Goal: Information Seeking & Learning: Find specific page/section

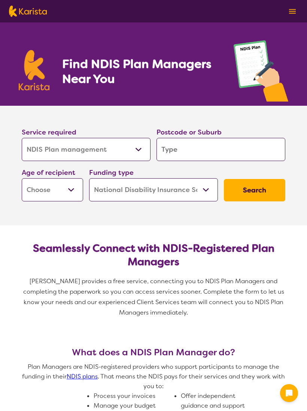
select select "NDIS Plan management"
select select "NDIS"
select select "NDIS Plan management"
select select "NDIS"
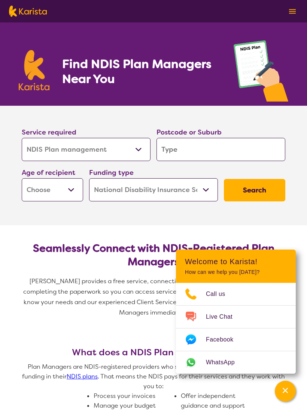
click at [242, 147] on input "search" at bounding box center [220, 149] width 129 height 23
click at [241, 152] on input "search" at bounding box center [220, 149] width 129 height 23
type input "6"
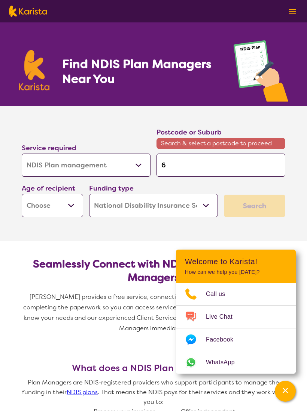
type input "62"
type input "623"
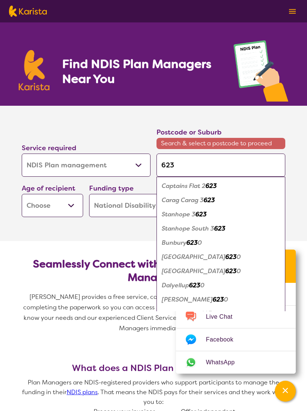
type input "6230"
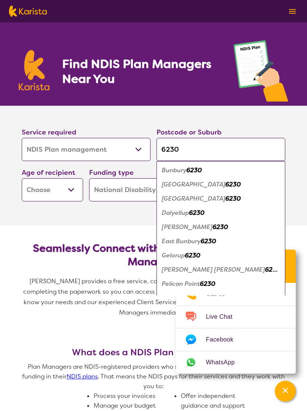
type input "6230"
click at [190, 168] on em "6230" at bounding box center [193, 170] width 15 height 8
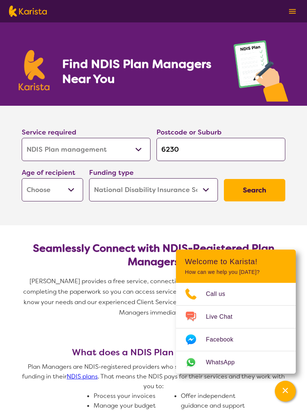
click at [206, 191] on select "Home Care Package (HCP) National Disability Insurance Scheme (NDIS) I don't know" at bounding box center [153, 189] width 129 height 23
click at [74, 195] on select "Early Childhood - 0 to 9 Child - 10 to 11 Adolescent - 12 to 17 Adult - 18 to 6…" at bounding box center [52, 189] width 61 height 23
select select "AD"
click at [207, 193] on select "Home Care Package (HCP) National Disability Insurance Scheme (NDIS) I don't know" at bounding box center [153, 189] width 129 height 23
